Goal: Transaction & Acquisition: Purchase product/service

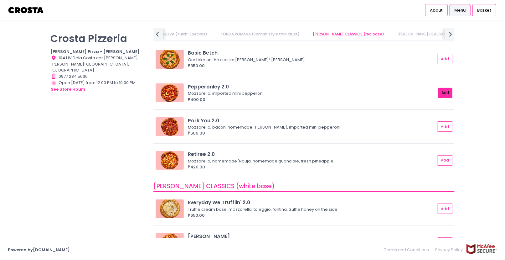
click at [439, 94] on button "Add" at bounding box center [446, 93] width 14 height 10
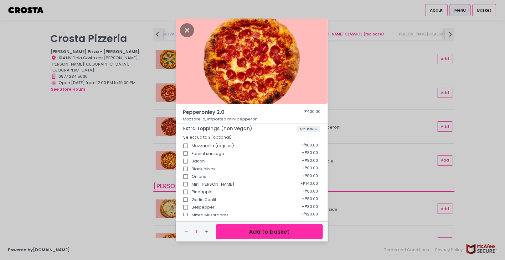
click at [276, 233] on button "Add to basket" at bounding box center [269, 231] width 107 height 15
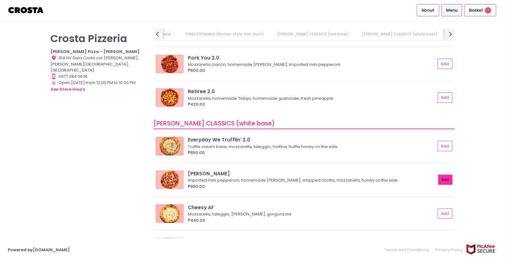
click at [440, 177] on button "Add" at bounding box center [446, 179] width 14 height 10
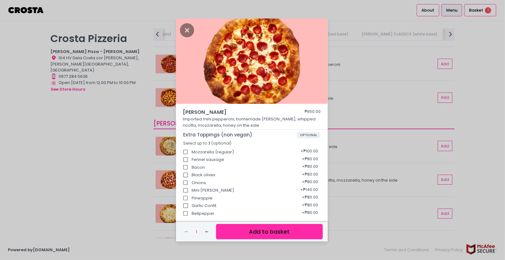
click at [277, 232] on button "Add to basket" at bounding box center [269, 231] width 107 height 15
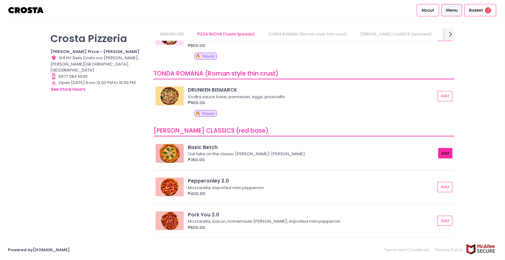
click at [442, 152] on button "Add" at bounding box center [446, 153] width 14 height 10
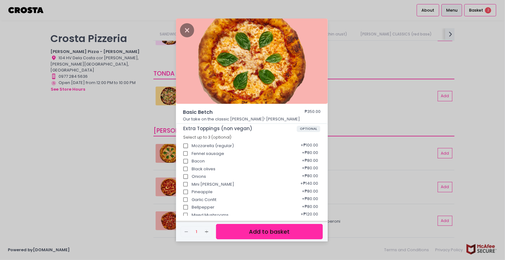
click at [285, 232] on button "Add to basket" at bounding box center [269, 231] width 107 height 15
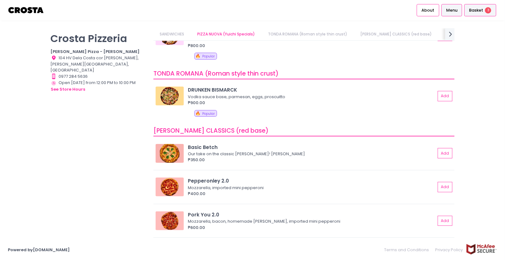
click at [482, 8] on span "Basket" at bounding box center [476, 10] width 14 height 6
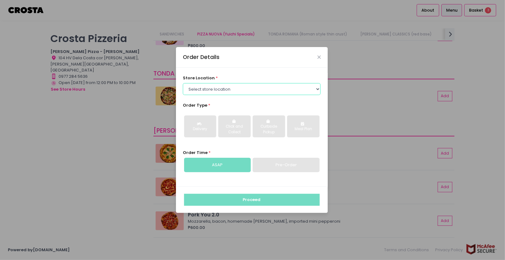
click at [239, 87] on select "Select store location [PERSON_NAME] Pizza - [PERSON_NAME] Pizza - [GEOGRAPHIC_D…" at bounding box center [252, 89] width 138 height 12
select select "5fabb2e53664a8677beaeb89"
click at [183, 83] on select "Select store location [PERSON_NAME] Pizza - [PERSON_NAME] Pizza - [GEOGRAPHIC_D…" at bounding box center [252, 89] width 138 height 12
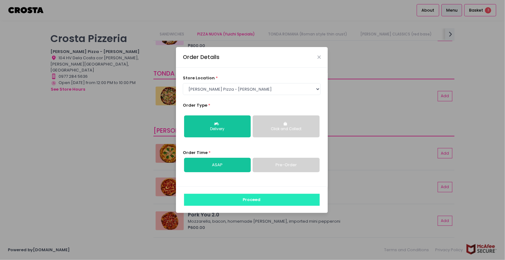
click at [258, 203] on button "Proceed" at bounding box center [252, 200] width 136 height 12
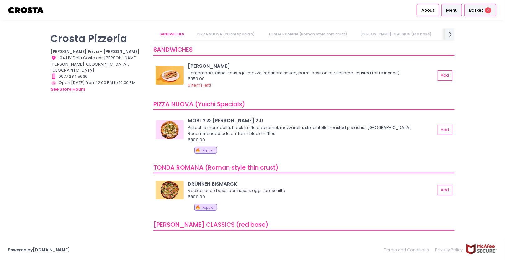
click at [482, 12] on span "Basket" at bounding box center [476, 10] width 14 height 6
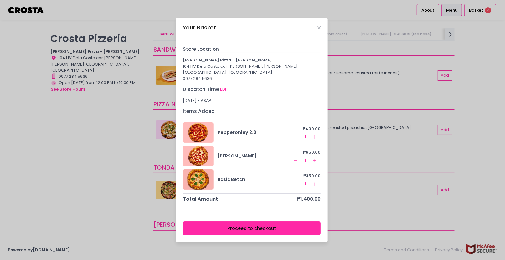
click at [296, 160] on rect at bounding box center [295, 160] width 3 height 0
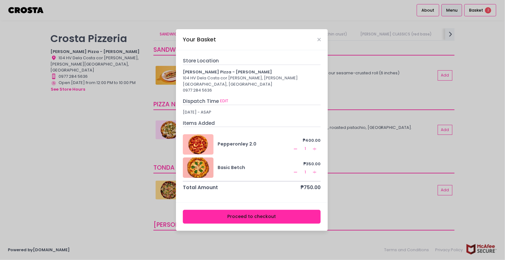
drag, startPoint x: 218, startPoint y: 110, endPoint x: 248, endPoint y: 109, distance: 30.7
click at [248, 109] on div "[DATE] - ASAP" at bounding box center [252, 112] width 138 height 6
drag, startPoint x: 272, startPoint y: 212, endPoint x: 345, endPoint y: 187, distance: 77.5
click at [345, 187] on div "Your Basket Store Location [PERSON_NAME] Pizza - [PERSON_NAME] 104 HV Dela Cost…" at bounding box center [252, 130] width 505 height 260
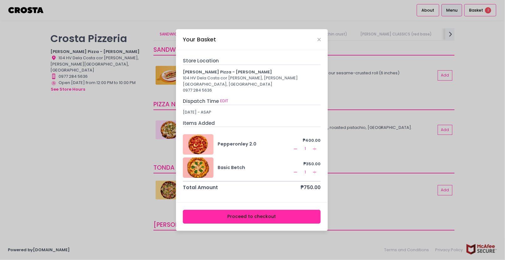
click at [296, 169] on icon "Remove Created with Sketch." at bounding box center [295, 171] width 5 height 5
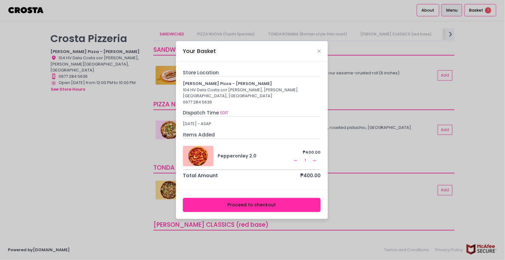
click at [316, 55] on div "Your Basket" at bounding box center [252, 51] width 152 height 21
click at [319, 54] on icon "Close" at bounding box center [319, 51] width 3 height 5
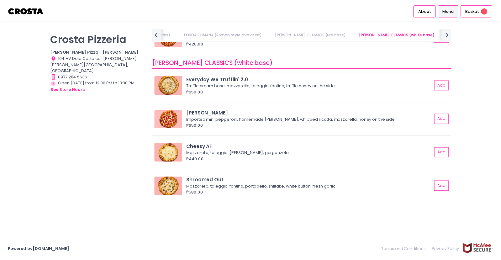
scroll to position [313, 0]
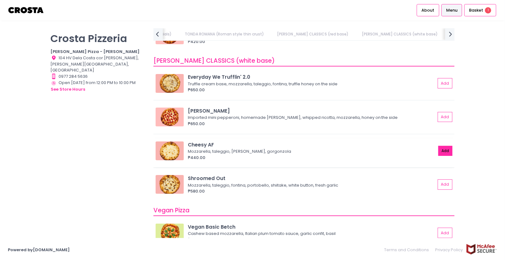
click at [439, 150] on button "Add" at bounding box center [446, 151] width 14 height 10
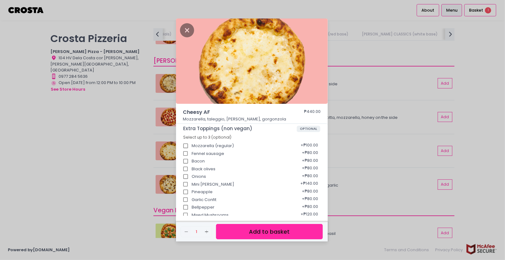
click at [272, 229] on button "Add to basket" at bounding box center [269, 231] width 107 height 15
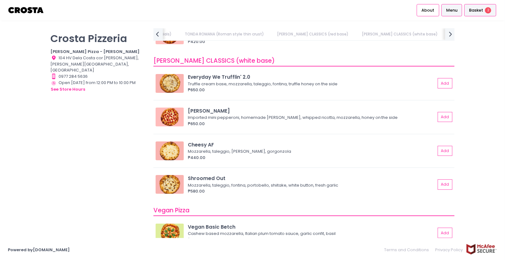
click at [476, 7] on div "Basket 2" at bounding box center [481, 10] width 32 height 12
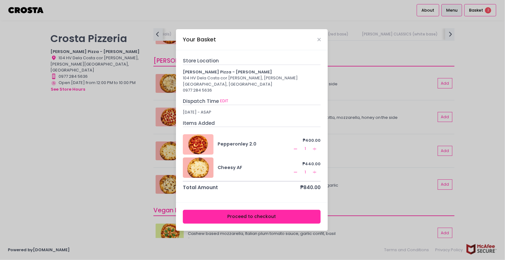
click at [299, 168] on button "Remove Created with Sketch." at bounding box center [296, 172] width 8 height 8
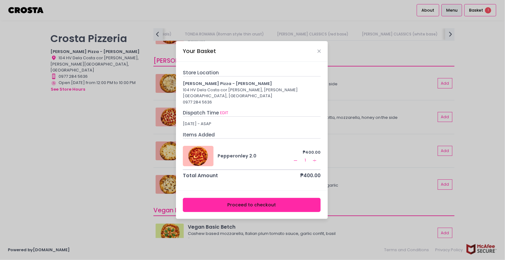
drag, startPoint x: 293, startPoint y: 202, endPoint x: 340, endPoint y: 114, distance: 99.8
click at [341, 131] on div "Your Basket Store Location [PERSON_NAME] Pizza - [PERSON_NAME] 104 HV Dela Cost…" at bounding box center [252, 130] width 505 height 260
click at [320, 54] on icon "Close" at bounding box center [319, 51] width 3 height 5
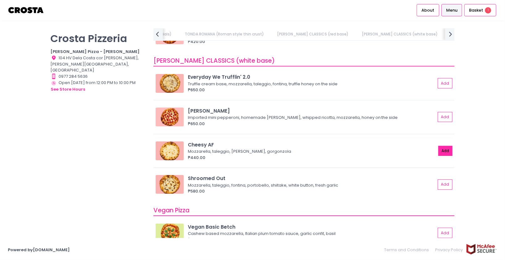
click at [443, 149] on button "Add" at bounding box center [446, 151] width 14 height 10
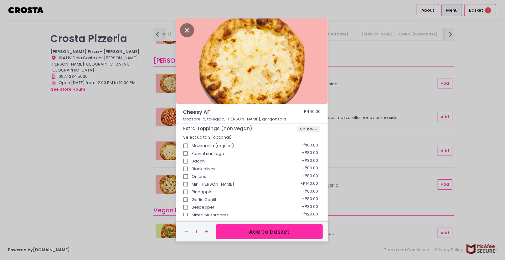
click at [297, 226] on button "Add to basket" at bounding box center [269, 231] width 107 height 15
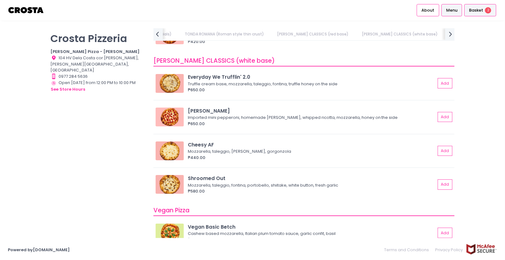
click at [477, 8] on span "Basket" at bounding box center [476, 10] width 14 height 6
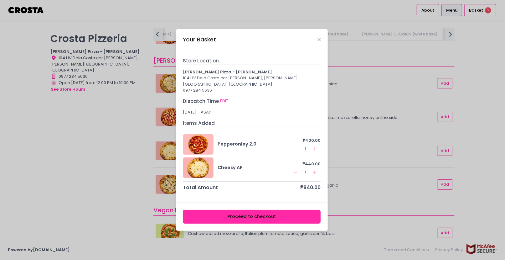
click at [276, 216] on button "Proceed to checkout" at bounding box center [252, 217] width 138 height 14
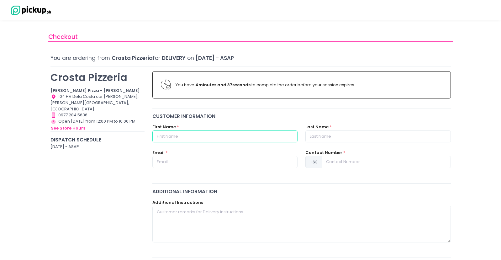
click at [209, 132] on input "text" at bounding box center [224, 136] width 145 height 12
type input "[PERSON_NAME]"
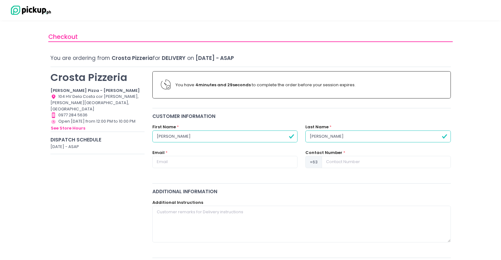
type input "[PERSON_NAME]"
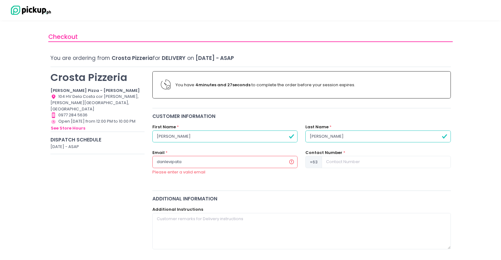
type input "[EMAIL_ADDRESS][DOMAIN_NAME]"
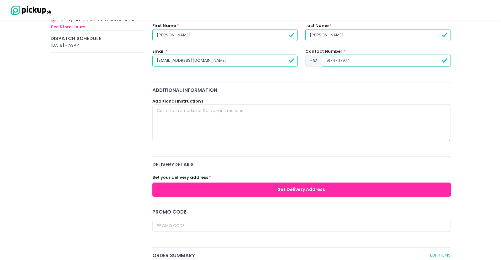
scroll to position [157, 0]
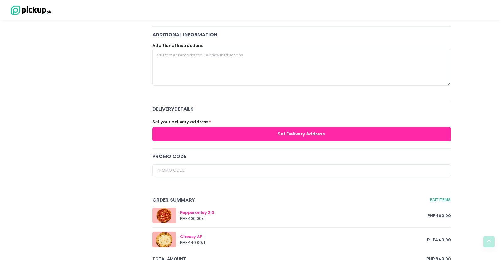
type input "9174747974"
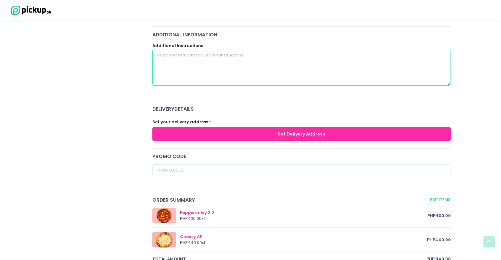
click at [218, 66] on textarea at bounding box center [301, 67] width 298 height 36
type textarea "L"
type textarea "W"
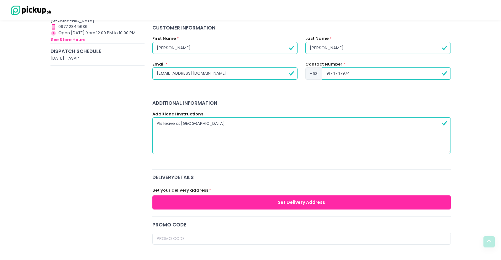
scroll to position [63, 0]
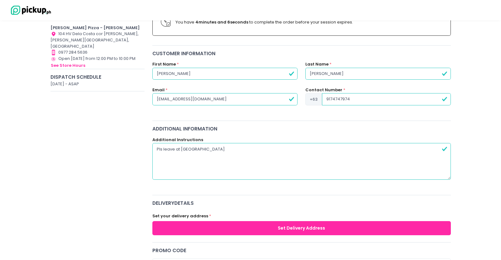
click at [230, 150] on textarea "Pls leave at [GEOGRAPHIC_DATA]" at bounding box center [301, 161] width 298 height 36
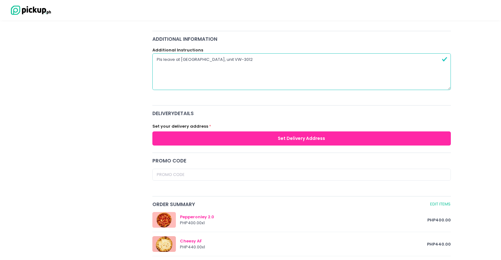
scroll to position [157, 0]
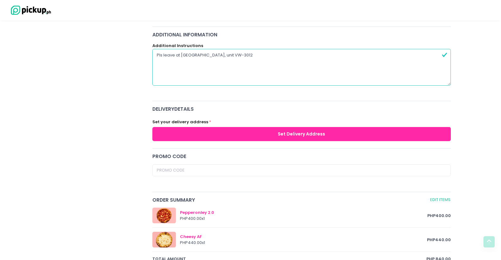
type textarea "Pls leave at [GEOGRAPHIC_DATA], unit VW-3012"
click at [282, 130] on button "Set Delivery Address" at bounding box center [301, 134] width 298 height 14
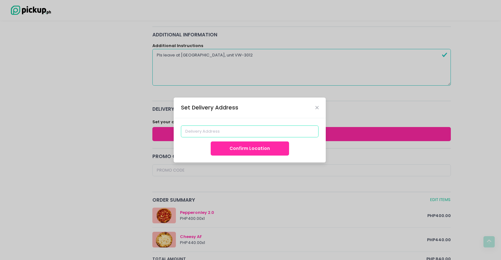
click at [243, 134] on input at bounding box center [250, 131] width 138 height 12
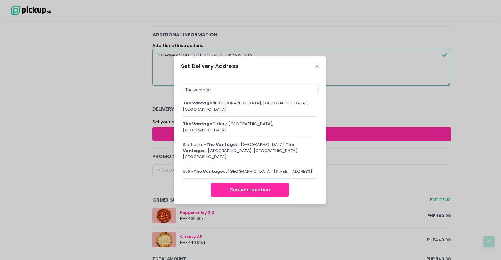
click at [244, 103] on div "The vantage at [GEOGRAPHIC_DATA], [GEOGRAPHIC_DATA], [GEOGRAPHIC_DATA], [GEOGRA…" at bounding box center [250, 106] width 134 height 12
type input "The Vantage at [GEOGRAPHIC_DATA], [GEOGRAPHIC_DATA], [GEOGRAPHIC_DATA]"
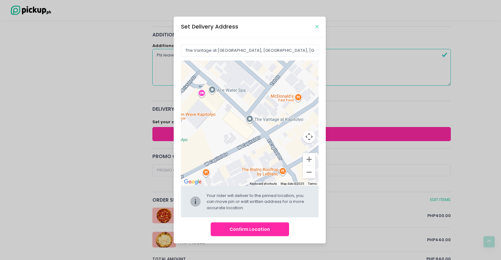
click at [318, 27] on icon "Close" at bounding box center [316, 26] width 3 height 5
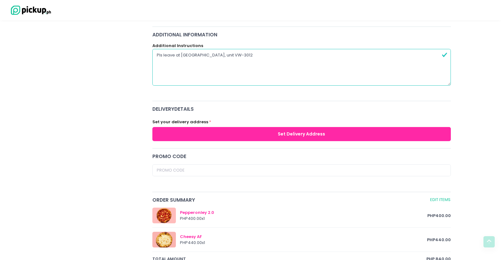
click at [214, 136] on button "Set Delivery Address" at bounding box center [301, 134] width 298 height 14
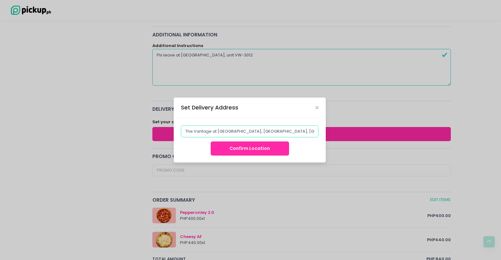
click at [246, 131] on input "The Vantage at [GEOGRAPHIC_DATA], [GEOGRAPHIC_DATA], [GEOGRAPHIC_DATA]" at bounding box center [250, 131] width 138 height 12
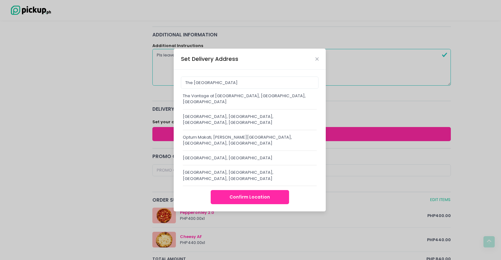
click at [237, 103] on div "The Vantage at [GEOGRAPHIC_DATA], [GEOGRAPHIC_DATA], [GEOGRAPHIC_DATA]" at bounding box center [250, 99] width 134 height 12
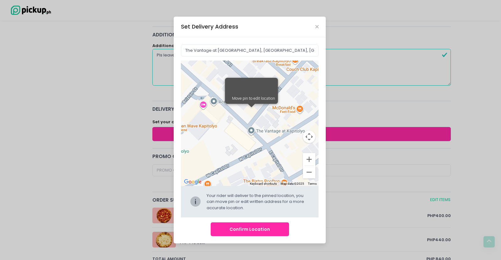
drag, startPoint x: 250, startPoint y: 138, endPoint x: 253, endPoint y: 129, distance: 8.5
click at [253, 129] on div "Move pin to edit location" at bounding box center [250, 122] width 138 height 125
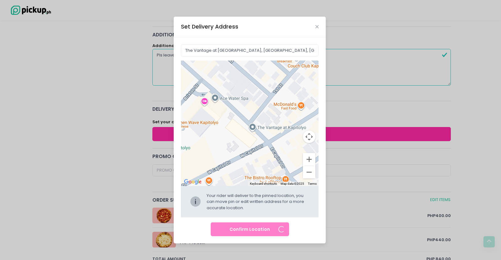
type input "[STREET_ADDRESS]"
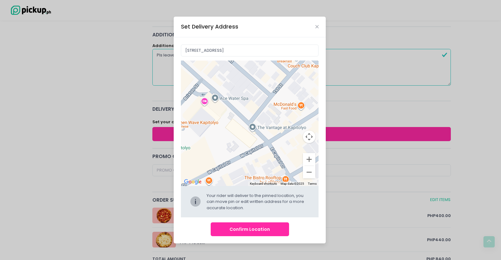
drag, startPoint x: 253, startPoint y: 229, endPoint x: 242, endPoint y: 170, distance: 59.8
click at [244, 178] on div "corner [GEOGRAPHIC_DATA], [GEOGRAPHIC_DATA], [GEOGRAPHIC_DATA] To navigate the …" at bounding box center [250, 140] width 152 height 206
click at [242, 145] on div at bounding box center [250, 122] width 138 height 125
click at [247, 144] on div at bounding box center [250, 122] width 138 height 125
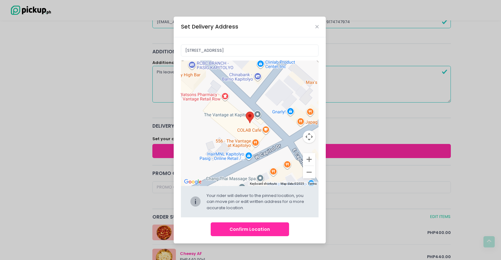
scroll to position [63, 0]
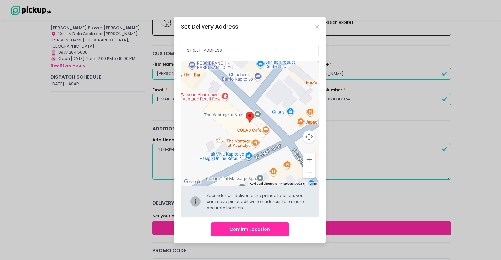
click at [264, 227] on button "Confirm Location" at bounding box center [250, 229] width 78 height 14
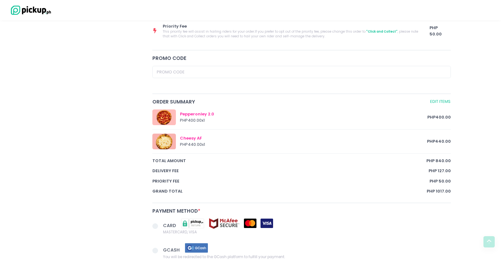
scroll to position [313, 0]
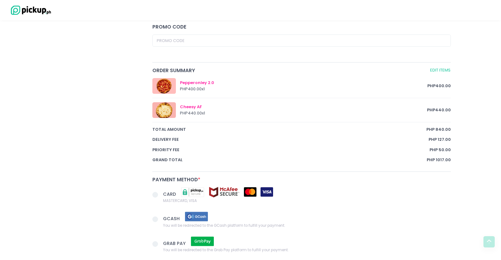
click at [154, 196] on span at bounding box center [155, 195] width 6 height 6
click at [160, 195] on input "CARD MASTERCARD, VISA" at bounding box center [162, 193] width 4 height 4
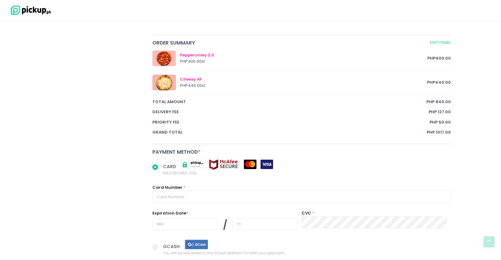
scroll to position [376, 0]
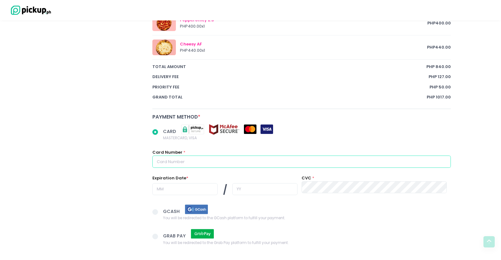
click at [199, 161] on input "text" at bounding box center [301, 161] width 298 height 12
radio input "true"
type input "4"
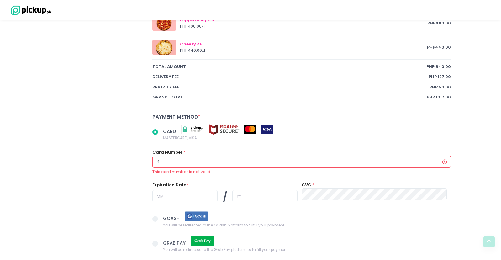
radio input "true"
type input "40"
radio input "true"
type input "405"
radio input "true"
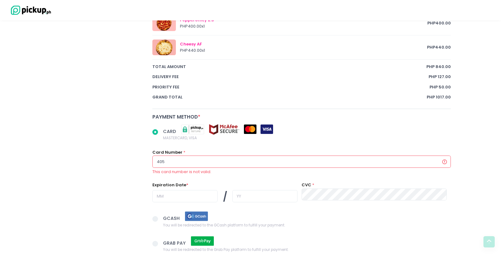
type input "4055"
radio input "true"
type input "40559"
radio input "true"
type input "405598"
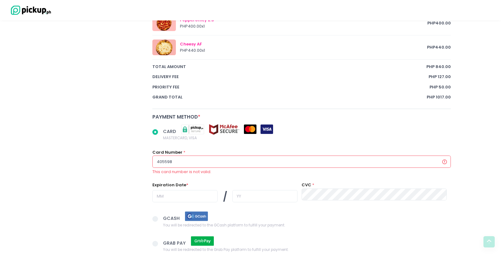
radio input "true"
type input "4055988"
radio input "true"
type input "405598"
radio input "true"
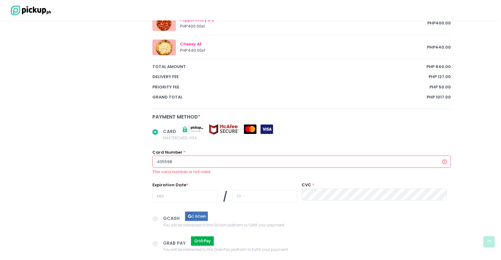
type input "4055989"
radio input "true"
type input "40559896"
radio input "true"
type input "405598966"
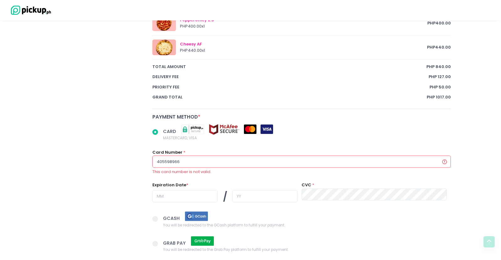
radio input "true"
type input "4055989666"
radio input "true"
type input "40559896662"
radio input "true"
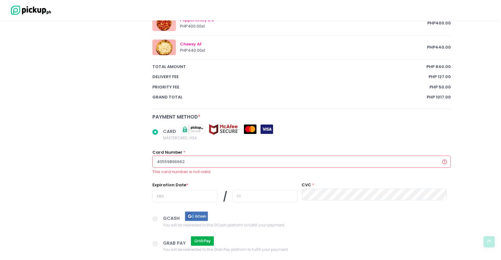
type input "405598966620"
radio input "true"
type input "4055989666204"
radio input "true"
type input "40559896662043"
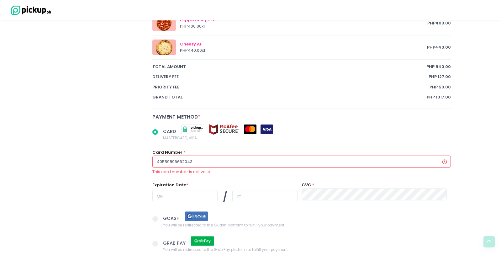
radio input "true"
type input "405598966620432"
radio input "true"
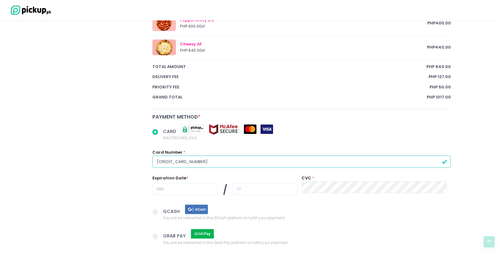
type input "[CREDIT_CARD_NUMBER]"
radio input "true"
type input "0"
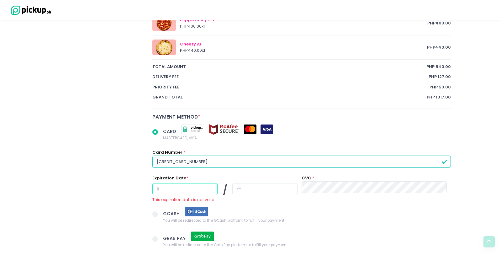
radio input "true"
type input "02"
click at [252, 193] on input "text" at bounding box center [264, 189] width 65 height 12
radio input "true"
type input "3"
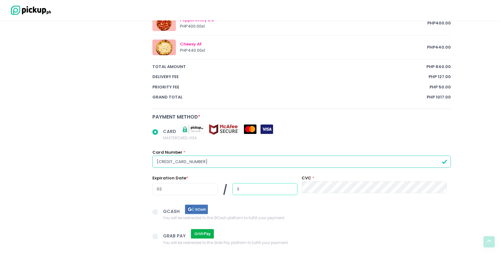
radio input "true"
type input "30"
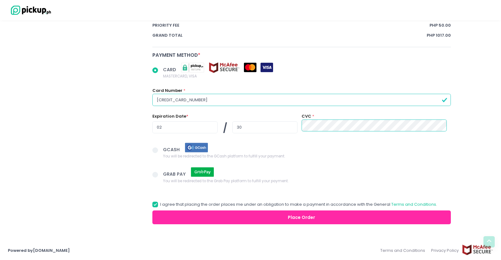
click at [211, 214] on button "Place Order" at bounding box center [301, 217] width 298 height 14
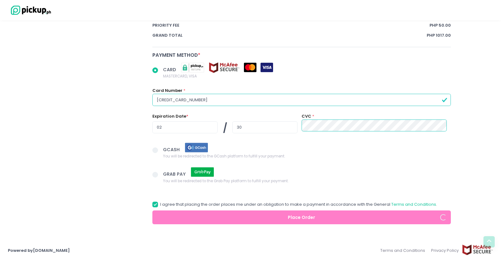
radio input "true"
